Goal: Transaction & Acquisition: Obtain resource

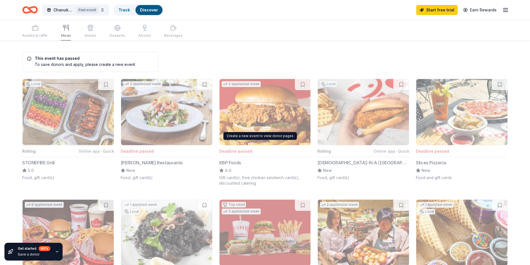
click at [126, 11] on link "Track" at bounding box center [123, 10] width 11 height 5
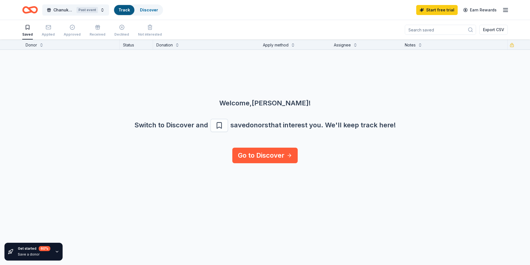
click at [126, 11] on link "Track" at bounding box center [123, 10] width 11 height 5
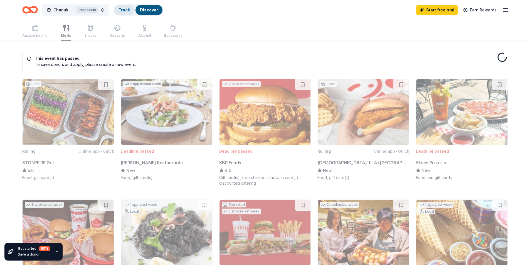
click at [124, 13] on div "Track" at bounding box center [124, 10] width 20 height 10
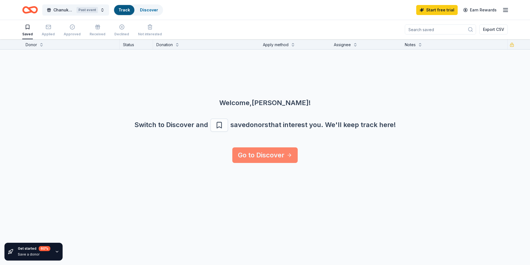
click at [258, 159] on link "Go to Discover" at bounding box center [264, 155] width 65 height 16
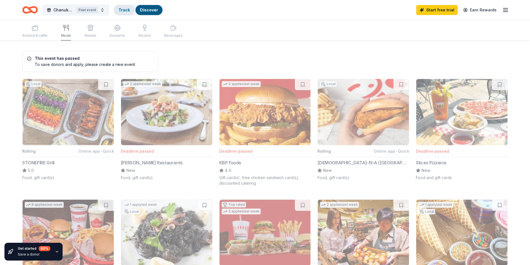
click at [129, 13] on div "Track" at bounding box center [124, 10] width 20 height 10
click at [128, 10] on link "Track" at bounding box center [123, 10] width 11 height 5
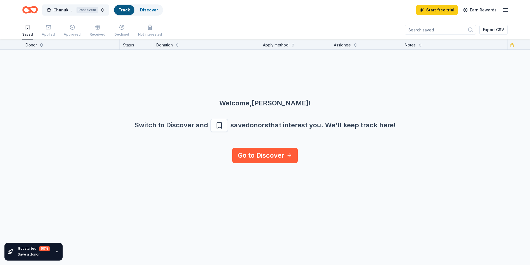
scroll to position [0, 0]
click at [50, 33] on div "Applied" at bounding box center [48, 34] width 13 height 4
click at [70, 29] on icon "button" at bounding box center [72, 27] width 5 height 5
click at [61, 9] on span "Chanukah Fundraiser" at bounding box center [63, 10] width 21 height 7
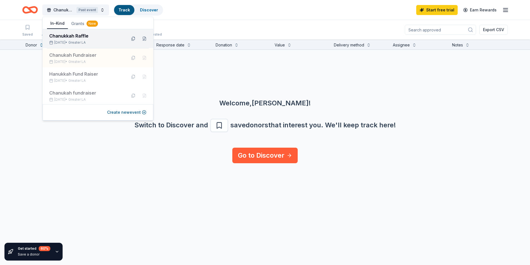
click at [73, 35] on div "Chanukkah Raffle" at bounding box center [85, 36] width 73 height 7
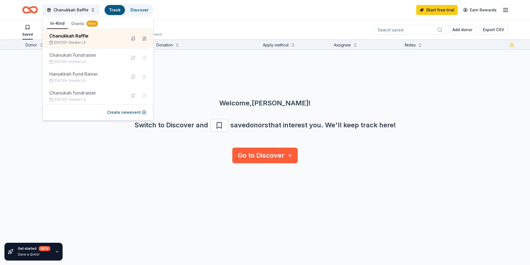
click at [55, 23] on button "In-Kind" at bounding box center [57, 23] width 21 height 11
click at [260, 152] on link "Go to Discover" at bounding box center [264, 156] width 65 height 16
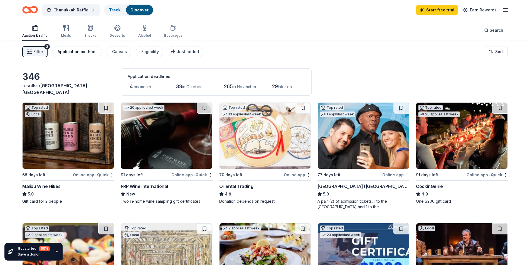
click at [78, 55] on div "Application methods" at bounding box center [78, 51] width 40 height 7
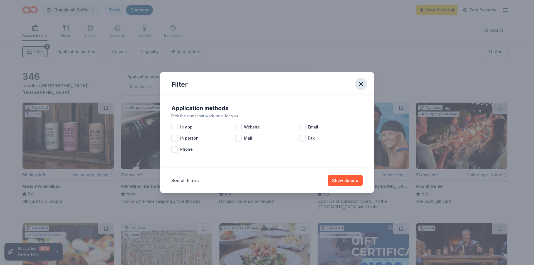
click at [359, 85] on icon "button" at bounding box center [361, 84] width 8 height 8
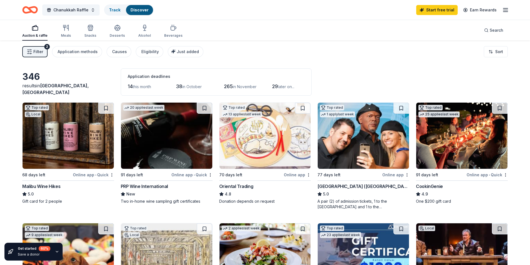
click at [186, 87] on span "in October" at bounding box center [191, 86] width 19 height 5
click at [28, 10] on icon "Home" at bounding box center [30, 9] width 16 height 13
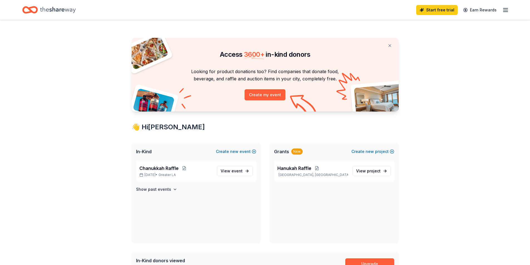
click at [28, 10] on icon "Home" at bounding box center [30, 9] width 16 height 13
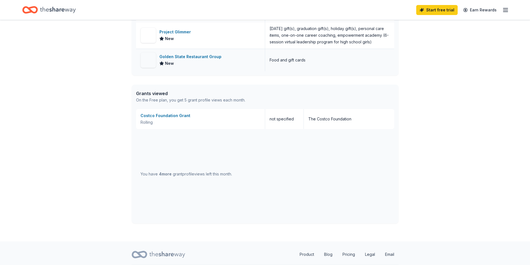
scroll to position [338, 0]
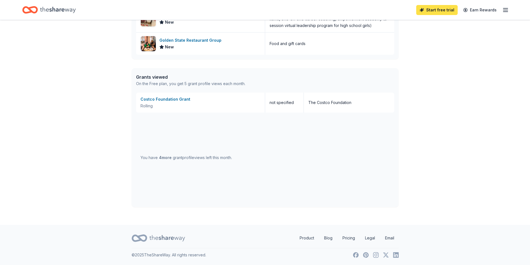
click at [441, 10] on link "Start free trial" at bounding box center [436, 10] width 41 height 10
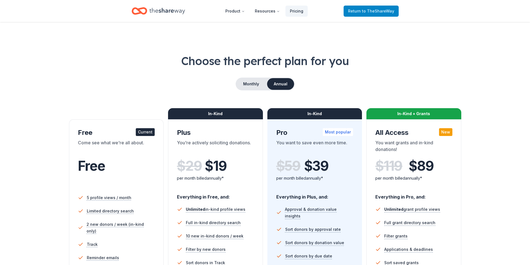
click at [384, 7] on link "Return to TheShareWay" at bounding box center [371, 11] width 55 height 11
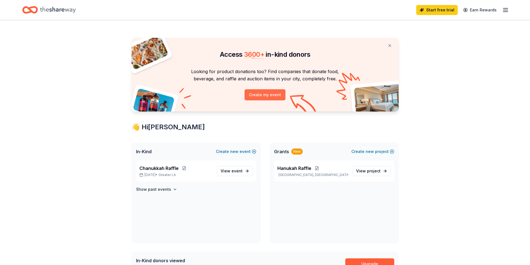
click at [263, 95] on button "Create my event" at bounding box center [265, 94] width 41 height 11
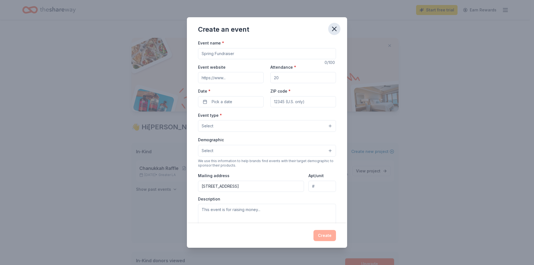
click at [333, 30] on icon "button" at bounding box center [334, 29] width 4 height 4
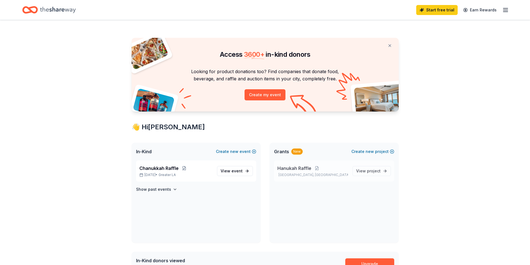
scroll to position [28, 0]
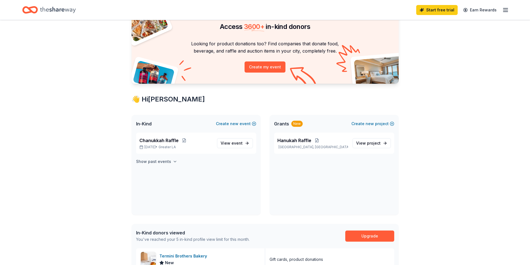
click at [148, 163] on h4 "Show past events" at bounding box center [153, 161] width 35 height 7
click at [142, 123] on span "In-Kind" at bounding box center [144, 123] width 16 height 7
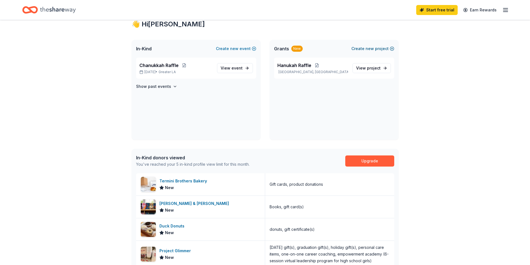
scroll to position [111, 0]
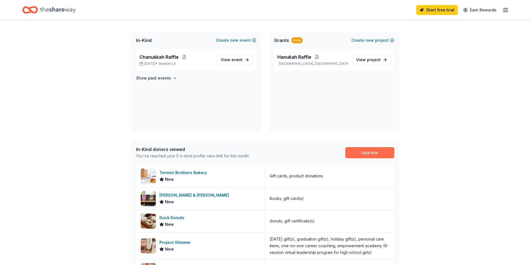
click at [378, 152] on link "Upgrade" at bounding box center [369, 152] width 49 height 11
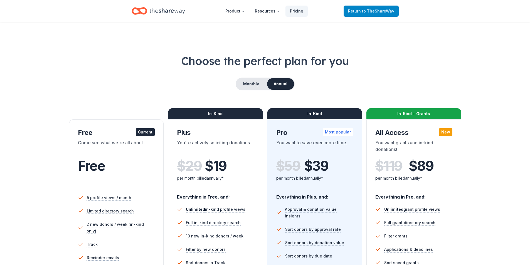
click at [362, 11] on span "Return to TheShareWay" at bounding box center [371, 11] width 46 height 7
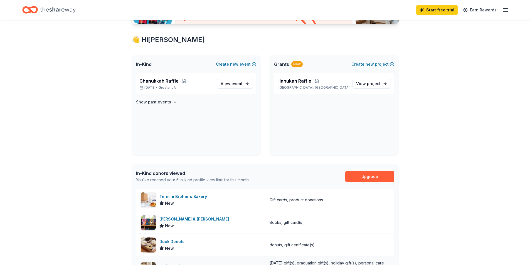
scroll to position [167, 0]
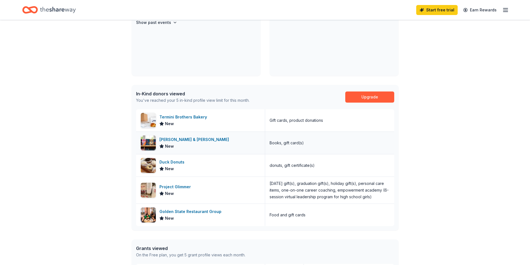
drag, startPoint x: 180, startPoint y: 140, endPoint x: 176, endPoint y: 137, distance: 4.6
click at [176, 137] on div "[PERSON_NAME] & [PERSON_NAME]" at bounding box center [195, 139] width 72 height 7
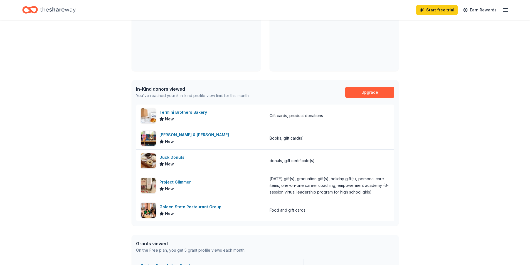
scroll to position [171, 0]
click at [150, 91] on div "In-Kind donors viewed" at bounding box center [192, 89] width 113 height 7
click at [150, 88] on div "In-Kind donors viewed" at bounding box center [192, 89] width 113 height 7
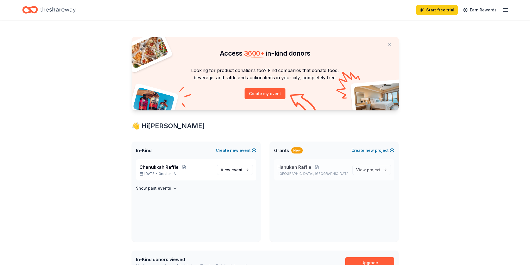
scroll to position [0, 0]
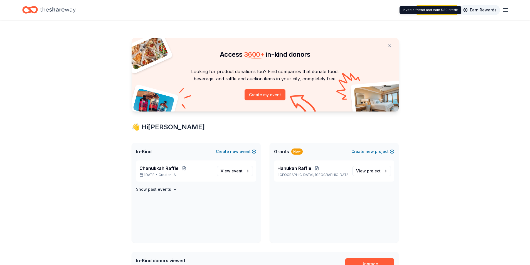
click at [476, 7] on link "Earn Rewards" at bounding box center [480, 10] width 40 height 10
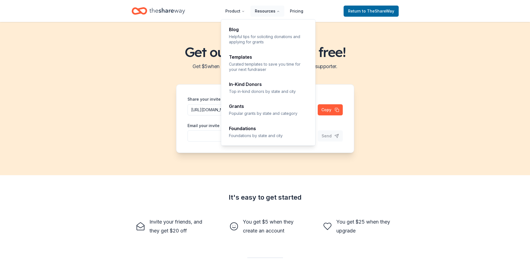
click at [273, 13] on button "Resources" at bounding box center [267, 11] width 34 height 11
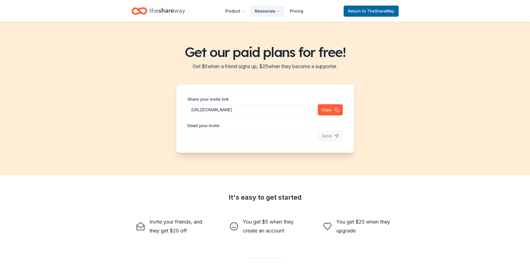
click at [273, 13] on button "Resources" at bounding box center [267, 11] width 34 height 11
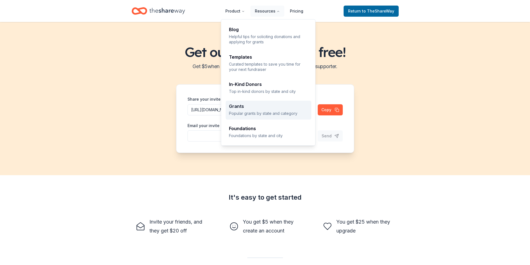
click at [253, 112] on p "Popular grants by state and category" at bounding box center [268, 113] width 79 height 5
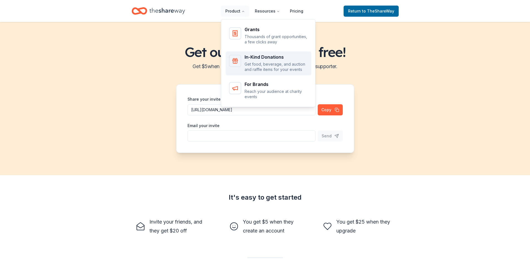
click at [276, 67] on p "Get food, beverage, and auction and raffle items for your events" at bounding box center [276, 66] width 63 height 11
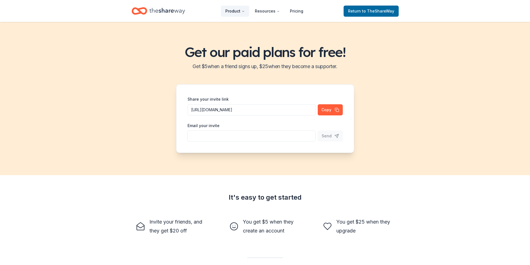
click at [243, 10] on icon "Main" at bounding box center [242, 11] width 3 height 3
click at [240, 13] on button "Product" at bounding box center [235, 11] width 28 height 11
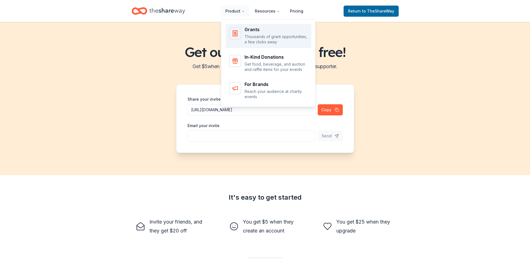
click at [257, 37] on p "Thousands of grant opportunities, a few clicks away" at bounding box center [276, 39] width 63 height 11
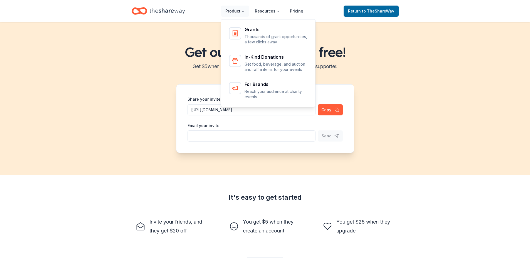
click at [242, 11] on button "Product" at bounding box center [235, 11] width 28 height 11
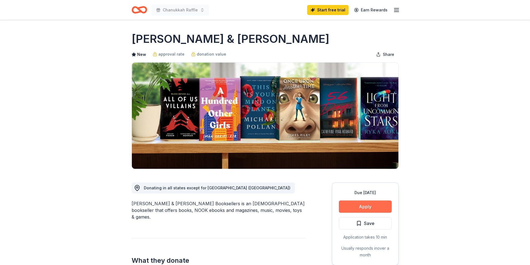
click at [367, 203] on button "Apply" at bounding box center [365, 207] width 53 height 12
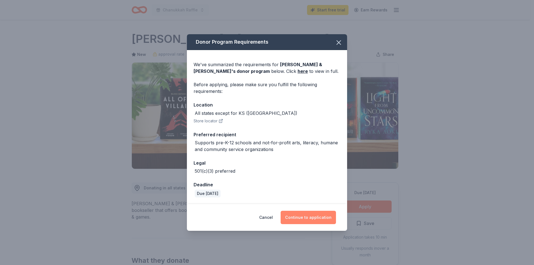
click at [302, 219] on button "Continue to application" at bounding box center [308, 217] width 55 height 13
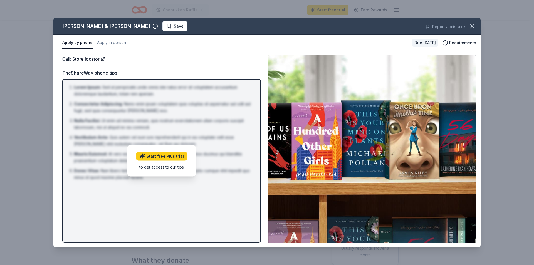
click at [85, 44] on button "Apply by phone" at bounding box center [77, 43] width 30 height 12
click at [161, 156] on link "Start free Plus trial" at bounding box center [161, 156] width 51 height 9
click at [166, 28] on span "Save" at bounding box center [175, 26] width 18 height 7
click at [106, 40] on button "Apply in person" at bounding box center [111, 43] width 29 height 12
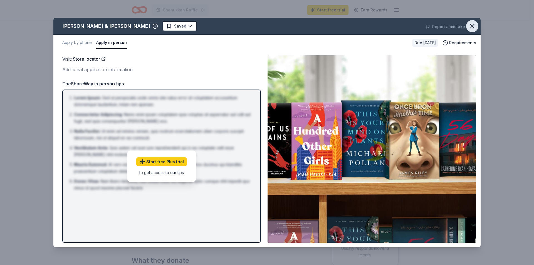
click at [476, 24] on icon "button" at bounding box center [472, 26] width 8 height 8
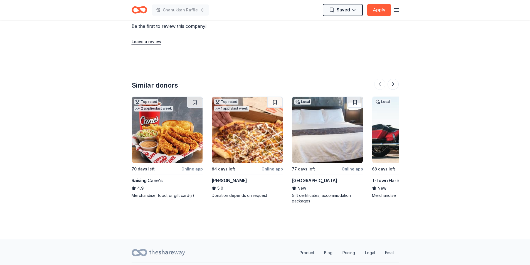
scroll to position [552, 0]
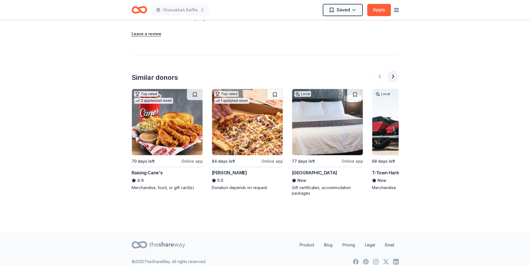
click at [397, 72] on button at bounding box center [392, 76] width 11 height 11
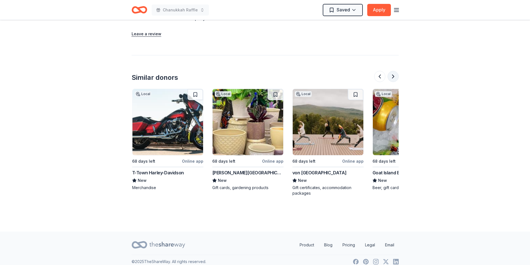
scroll to position [0, 240]
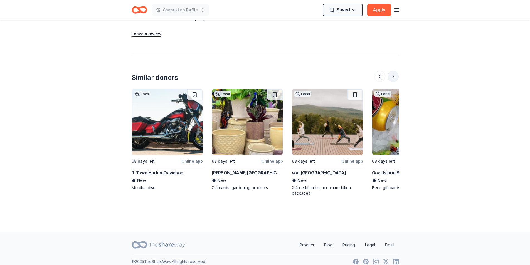
click at [390, 71] on button at bounding box center [392, 76] width 11 height 11
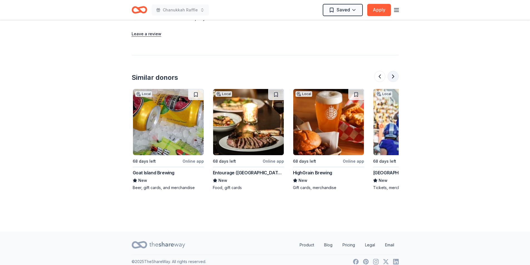
scroll to position [0, 481]
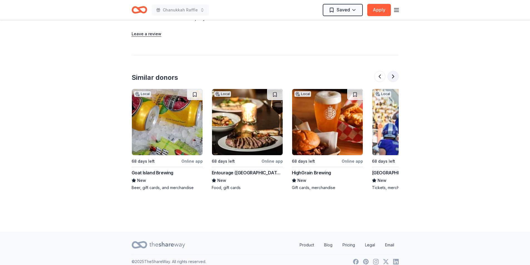
click at [392, 71] on button at bounding box center [392, 76] width 11 height 11
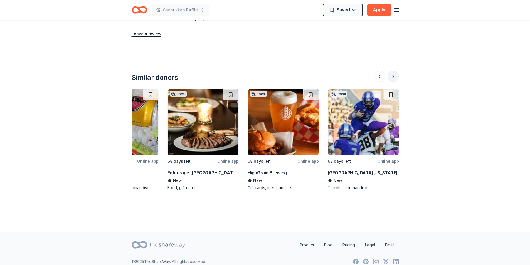
scroll to position [0, 525]
click at [392, 71] on div at bounding box center [386, 76] width 24 height 11
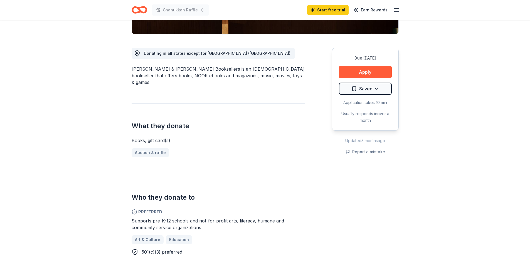
scroll to position [0, 0]
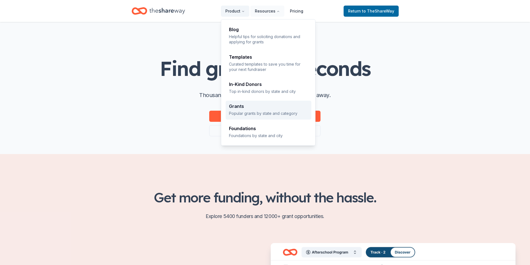
click at [251, 110] on div "Grants Popular grants by state and category" at bounding box center [268, 110] width 79 height 12
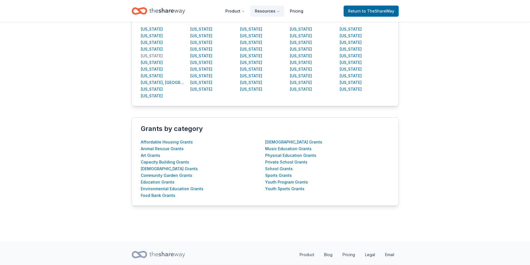
scroll to position [139, 0]
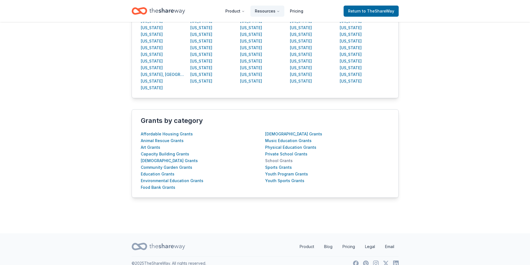
click at [275, 157] on div "School Grants" at bounding box center [279, 160] width 28 height 7
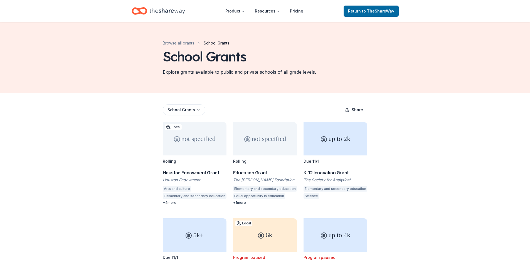
scroll to position [139, 0]
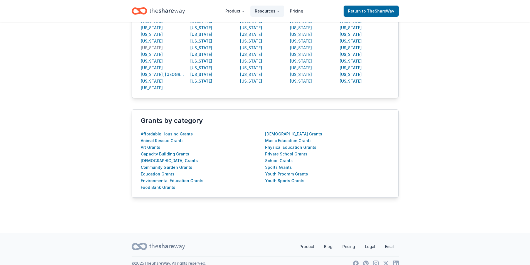
click at [150, 46] on div "California" at bounding box center [152, 48] width 22 height 7
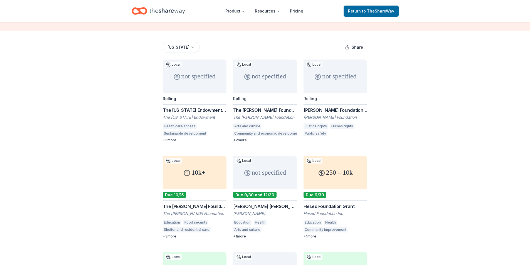
scroll to position [13, 0]
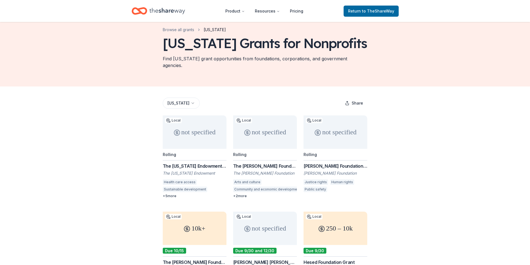
click at [327, 163] on div "Rosenberg Foundation Grant" at bounding box center [335, 166] width 64 height 7
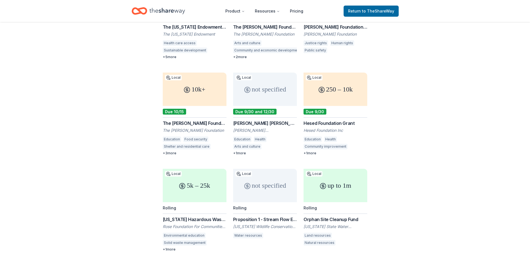
scroll to position [0, 0]
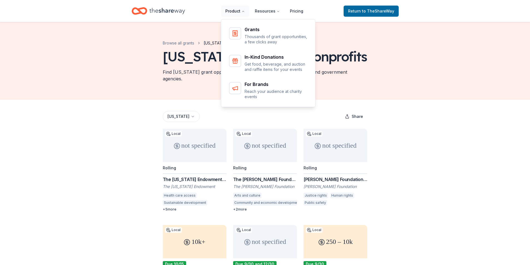
click at [240, 11] on button "Product" at bounding box center [235, 11] width 28 height 11
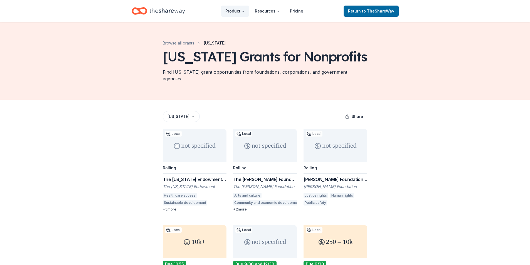
click at [240, 11] on button "Product" at bounding box center [235, 11] width 28 height 11
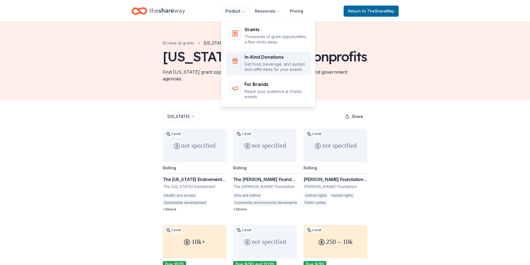
click at [256, 55] on div "In-Kind Donations" at bounding box center [276, 57] width 63 height 4
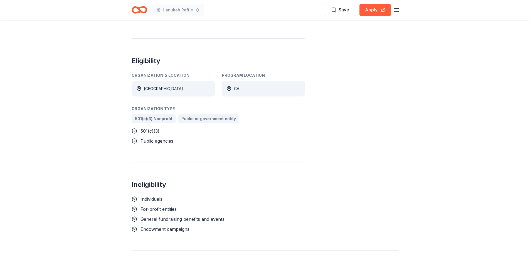
scroll to position [223, 0]
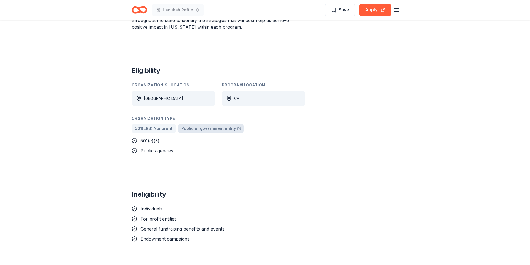
click at [211, 125] on span "Public or government entity" at bounding box center [208, 128] width 55 height 7
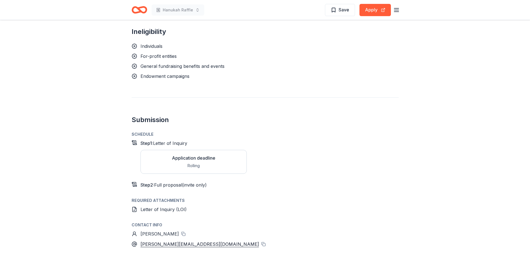
scroll to position [389, 0]
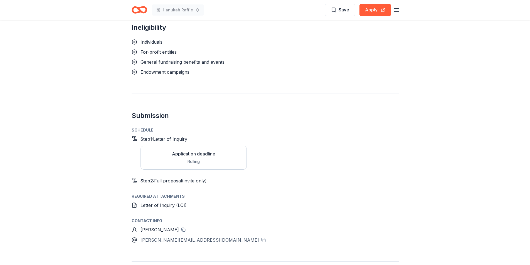
click at [156, 236] on div "lisa@rosenfound.org" at bounding box center [199, 239] width 118 height 7
drag, startPoint x: 188, startPoint y: 223, endPoint x: 168, endPoint y: 224, distance: 20.3
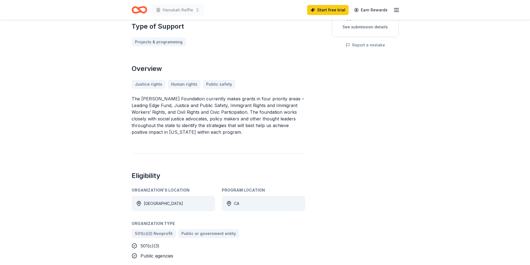
scroll to position [0, 0]
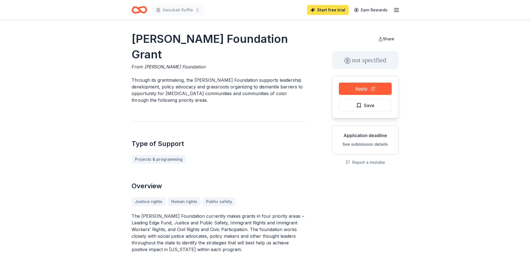
click at [330, 7] on link "Start free trial" at bounding box center [327, 10] width 41 height 10
click at [395, 8] on line "button" at bounding box center [396, 8] width 4 height 0
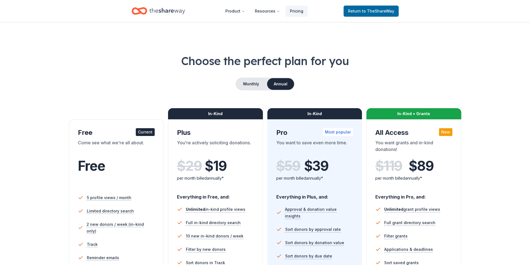
click at [161, 9] on icon "Home" at bounding box center [167, 10] width 36 height 11
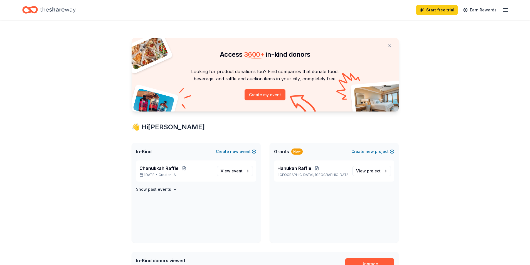
click at [145, 153] on span "In-Kind" at bounding box center [144, 151] width 16 height 7
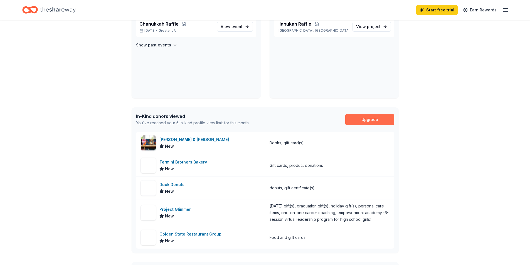
scroll to position [144, 0]
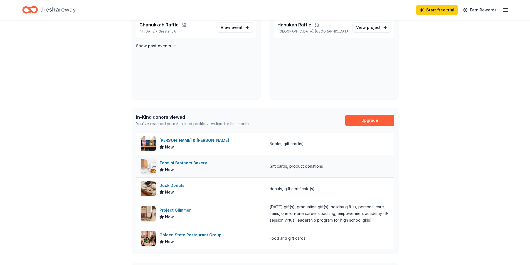
click at [196, 163] on div "Termini Brothers Bakery" at bounding box center [184, 163] width 50 height 7
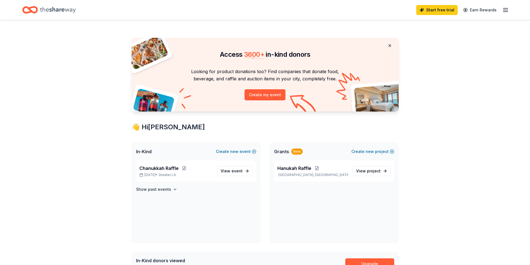
click at [389, 46] on button at bounding box center [389, 45] width 13 height 11
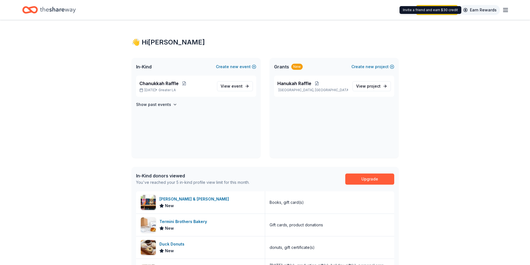
click at [474, 10] on link "Earn Rewards" at bounding box center [480, 10] width 40 height 10
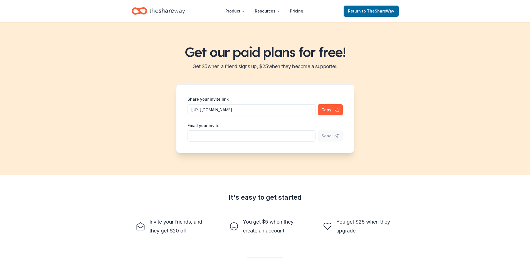
click at [159, 10] on icon "Home" at bounding box center [167, 10] width 36 height 11
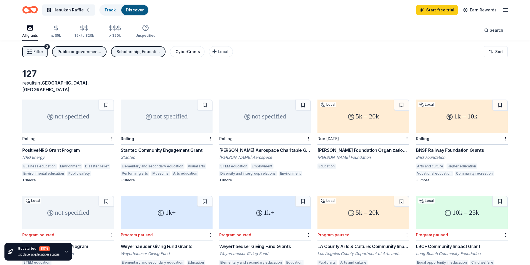
click at [181, 51] on div "CyberGrants" at bounding box center [188, 51] width 24 height 7
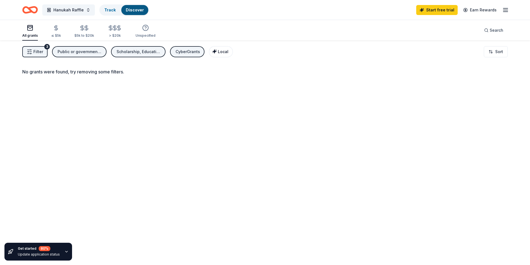
click at [209, 52] on button "Local" at bounding box center [221, 51] width 24 height 11
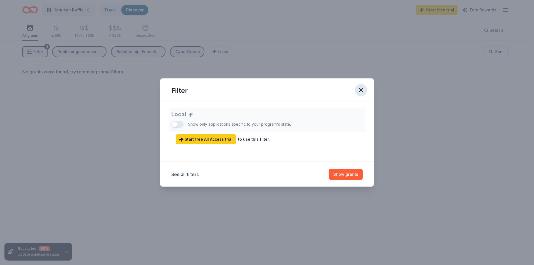
click at [361, 87] on icon "button" at bounding box center [361, 90] width 8 height 8
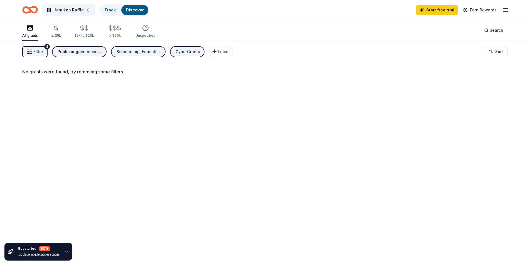
drag, startPoint x: 187, startPoint y: 46, endPoint x: 165, endPoint y: 53, distance: 23.6
click at [186, 47] on button "CyberGrants" at bounding box center [187, 51] width 34 height 11
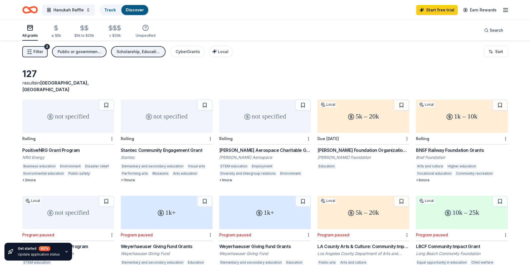
click at [148, 55] on div "Scholarship, Education" at bounding box center [139, 51] width 45 height 7
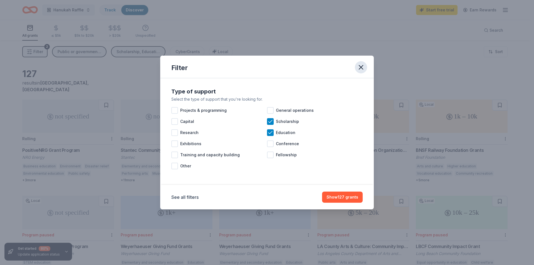
click at [362, 67] on icon "button" at bounding box center [361, 67] width 8 height 8
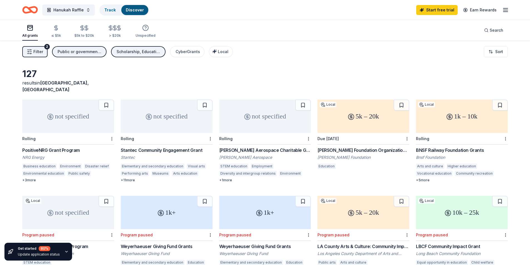
click at [31, 52] on line "button" at bounding box center [30, 52] width 2 height 0
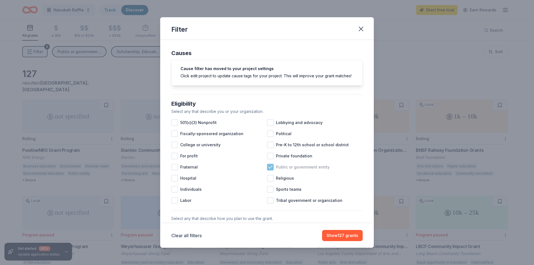
click at [269, 168] on icon at bounding box center [270, 167] width 4 height 3
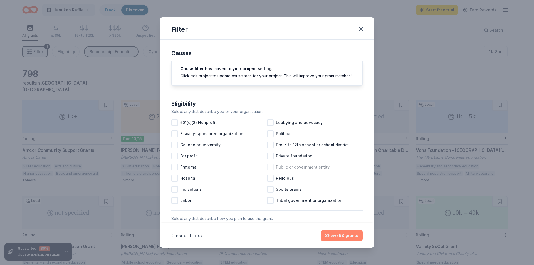
click at [354, 236] on button "Show 798 grants" at bounding box center [342, 235] width 42 height 11
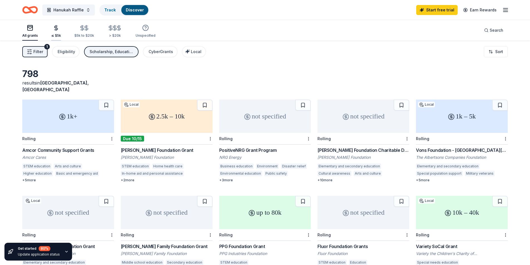
click at [57, 34] on div "≤ $5k" at bounding box center [56, 35] width 10 height 4
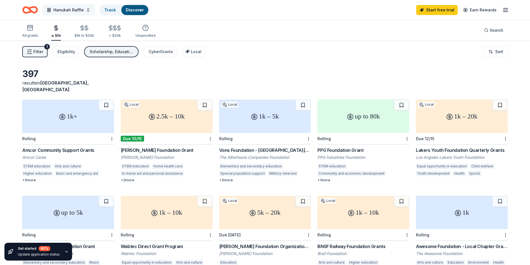
click at [73, 10] on span "Hanukah Raffle" at bounding box center [68, 10] width 30 height 7
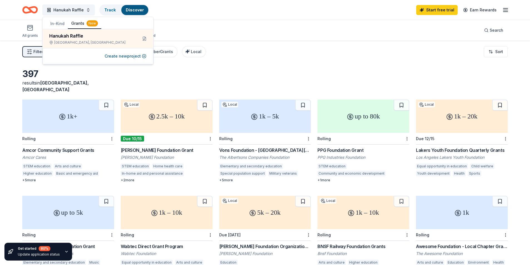
click at [508, 12] on line "button" at bounding box center [505, 12] width 4 height 0
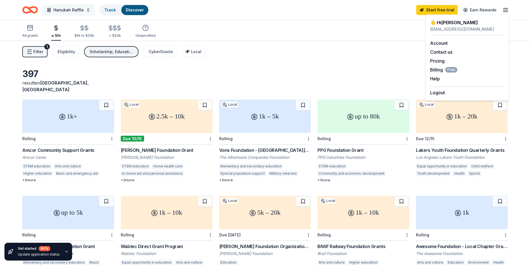
click at [63, 11] on span "Hanukah Raffle" at bounding box center [68, 10] width 30 height 7
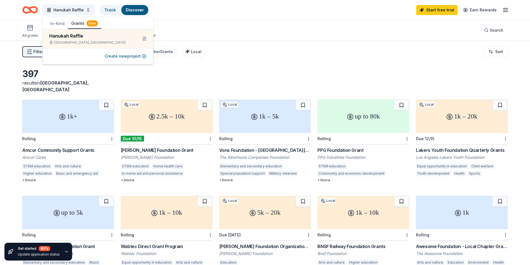
click at [58, 22] on button "In-Kind" at bounding box center [57, 24] width 21 height 10
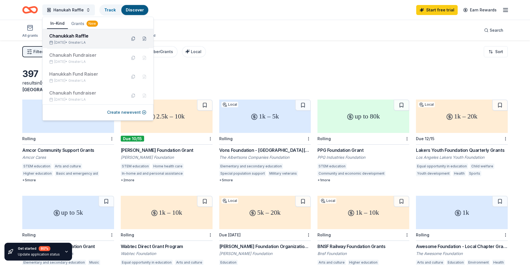
click at [61, 36] on div "Chanukkah Raffle" at bounding box center [85, 36] width 73 height 7
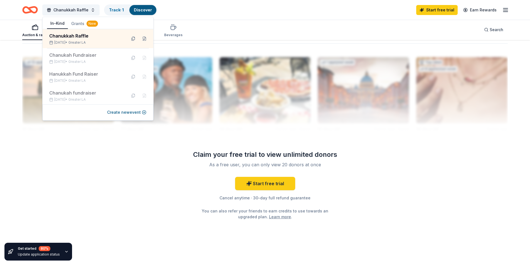
scroll to position [543, 0]
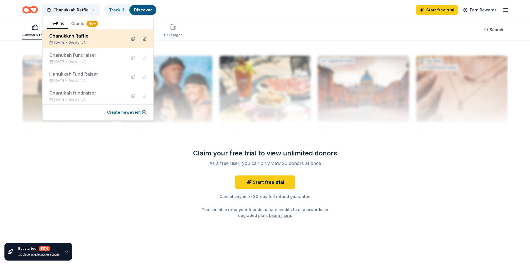
click at [71, 34] on div "Chanukkah Raffle" at bounding box center [85, 36] width 73 height 7
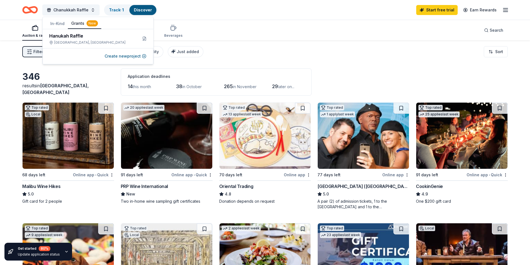
click at [78, 23] on button "Grants New" at bounding box center [84, 23] width 33 height 11
click at [94, 28] on button "Grants New" at bounding box center [84, 23] width 33 height 11
click at [91, 22] on div "New" at bounding box center [92, 23] width 11 height 6
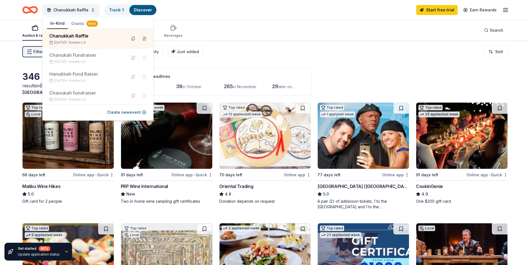
click at [54, 22] on button "In-Kind" at bounding box center [57, 23] width 21 height 11
click at [68, 8] on span "Chanukkah Raffle" at bounding box center [70, 10] width 35 height 7
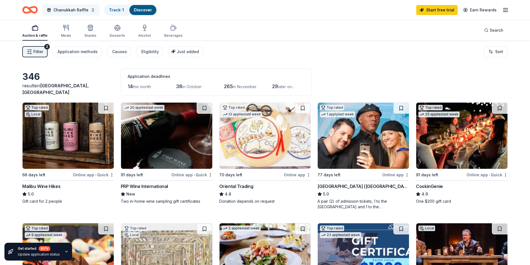
click at [68, 8] on span "Chanukkah Raffle" at bounding box center [70, 10] width 35 height 7
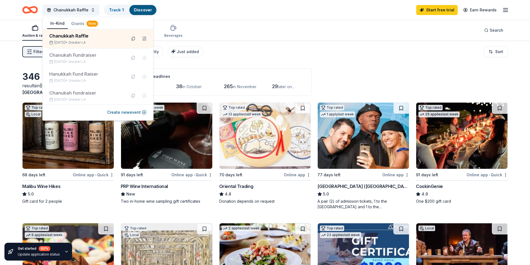
click at [33, 9] on icon "Home" at bounding box center [30, 9] width 16 height 13
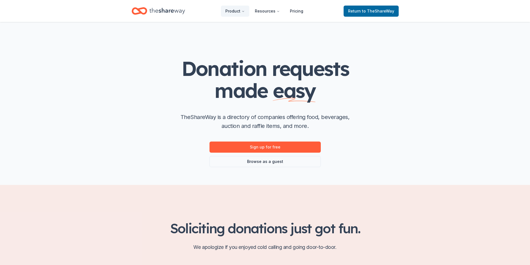
scroll to position [28, 0]
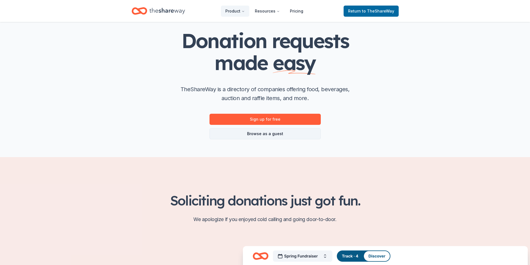
click at [273, 132] on link "Browse as a guest" at bounding box center [264, 133] width 111 height 11
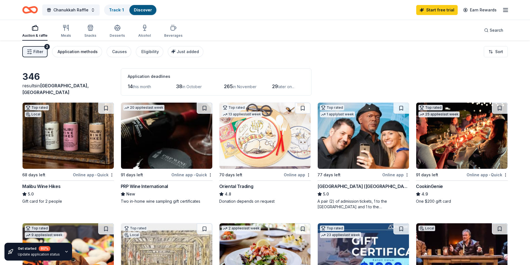
click at [72, 48] on button "Application methods" at bounding box center [77, 51] width 50 height 11
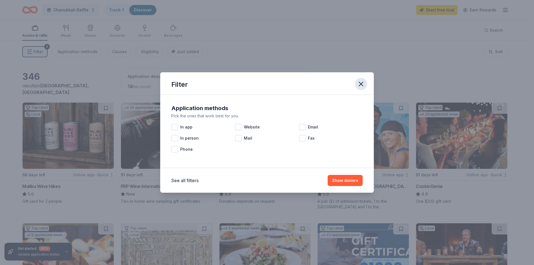
click at [357, 84] on icon "button" at bounding box center [361, 84] width 8 height 8
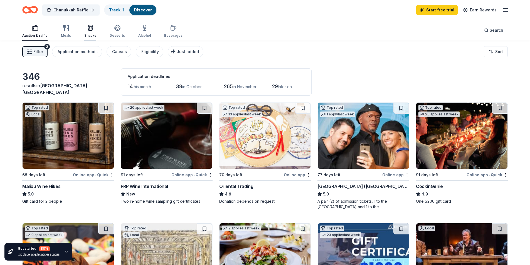
click at [90, 33] on div "Snacks" at bounding box center [90, 30] width 12 height 13
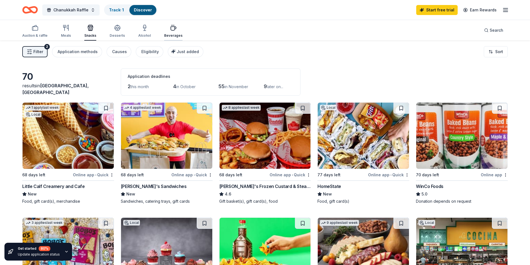
click at [164, 34] on div "Beverages" at bounding box center [173, 35] width 18 height 4
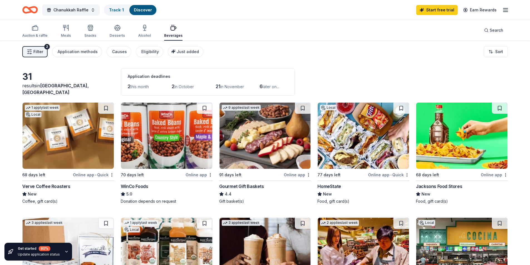
click at [143, 9] on link "Discover" at bounding box center [143, 10] width 18 height 5
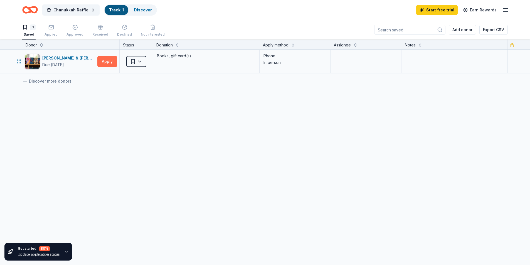
click at [112, 67] on button "Apply" at bounding box center [107, 61] width 20 height 11
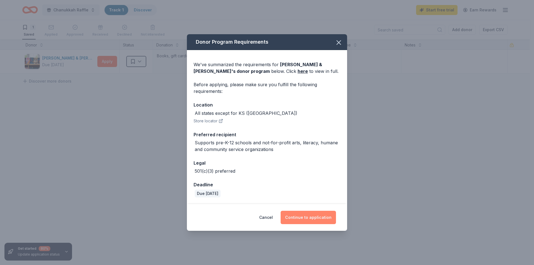
click at [298, 217] on button "Continue to application" at bounding box center [308, 217] width 55 height 13
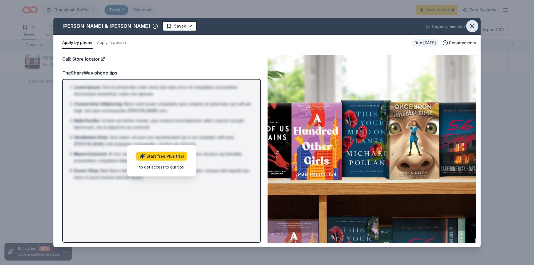
click at [473, 26] on icon "button" at bounding box center [472, 26] width 4 height 4
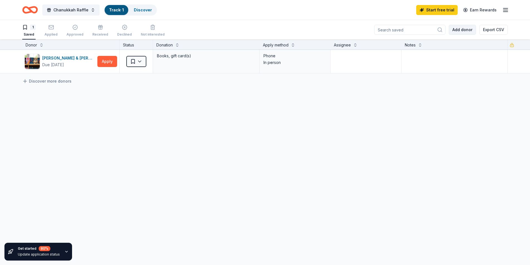
click at [465, 31] on button "Add donor" at bounding box center [462, 30] width 27 height 10
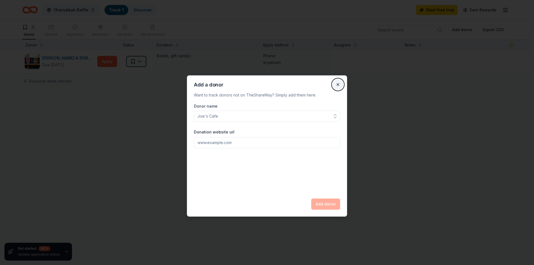
click at [338, 87] on button "Close" at bounding box center [337, 84] width 11 height 11
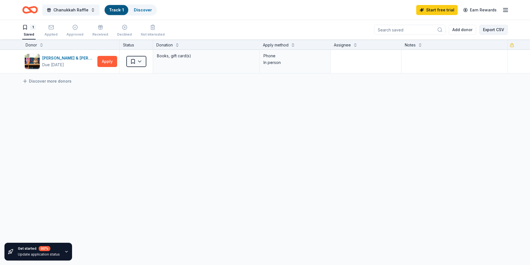
click at [483, 33] on button "Export CSV" at bounding box center [493, 30] width 28 height 10
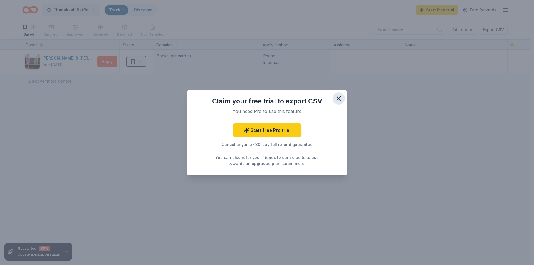
click at [339, 98] on icon "button" at bounding box center [339, 99] width 4 height 4
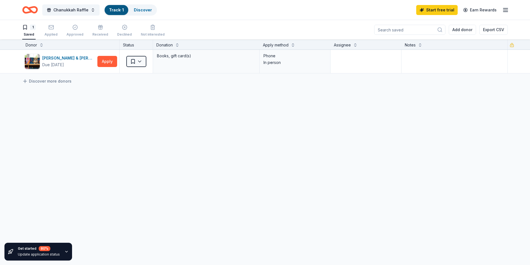
click at [508, 13] on icon "button" at bounding box center [505, 10] width 7 height 7
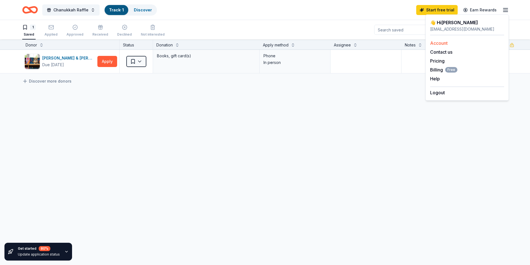
click at [440, 43] on link "Account" at bounding box center [439, 43] width 18 height 6
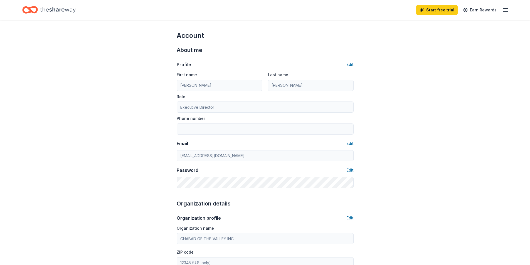
click at [510, 10] on div "Start free trial Earn Rewards" at bounding box center [265, 10] width 530 height 20
click at [506, 4] on div "Start free trial Earn Rewards" at bounding box center [462, 9] width 93 height 13
click at [506, 7] on icon "button" at bounding box center [505, 10] width 7 height 7
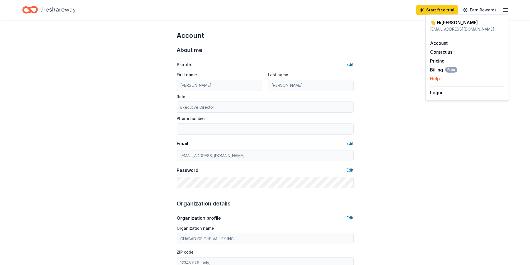
click at [437, 81] on button "Help" at bounding box center [435, 78] width 10 height 7
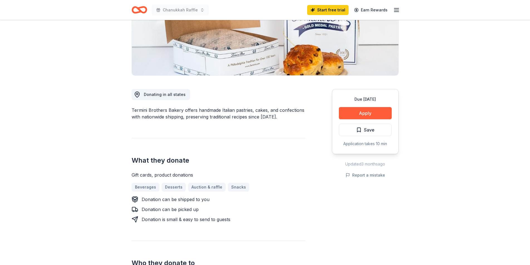
scroll to position [167, 0]
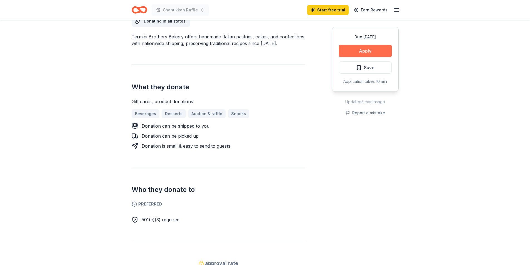
click at [371, 52] on button "Apply" at bounding box center [365, 51] width 53 height 12
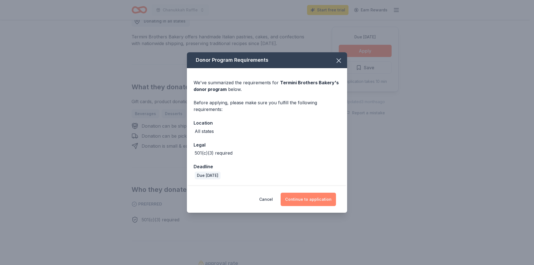
click at [307, 198] on button "Continue to application" at bounding box center [308, 199] width 55 height 13
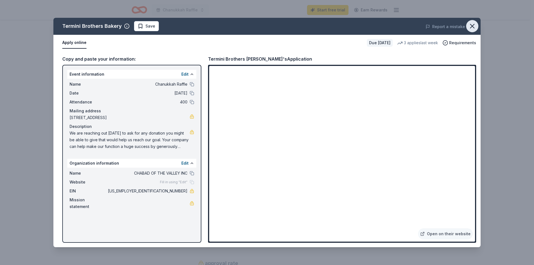
click at [475, 26] on icon "button" at bounding box center [472, 26] width 8 height 8
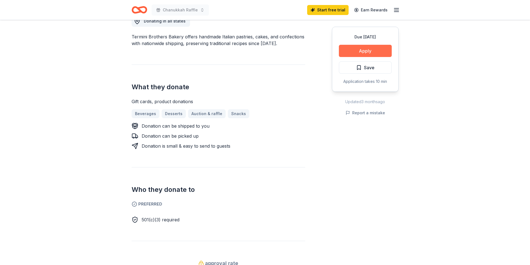
click at [367, 45] on button "Apply" at bounding box center [365, 51] width 53 height 12
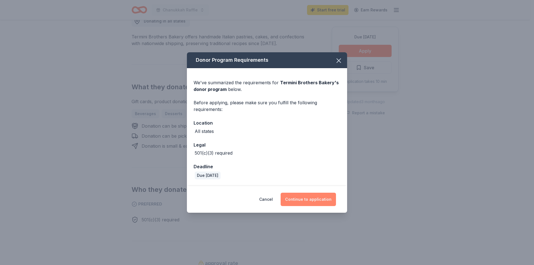
click at [311, 199] on button "Continue to application" at bounding box center [308, 199] width 55 height 13
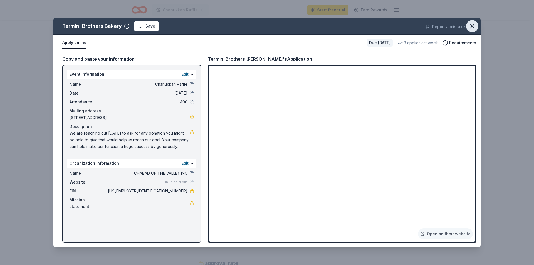
click at [472, 26] on icon "button" at bounding box center [472, 26] width 8 height 8
